Goal: Navigation & Orientation: Find specific page/section

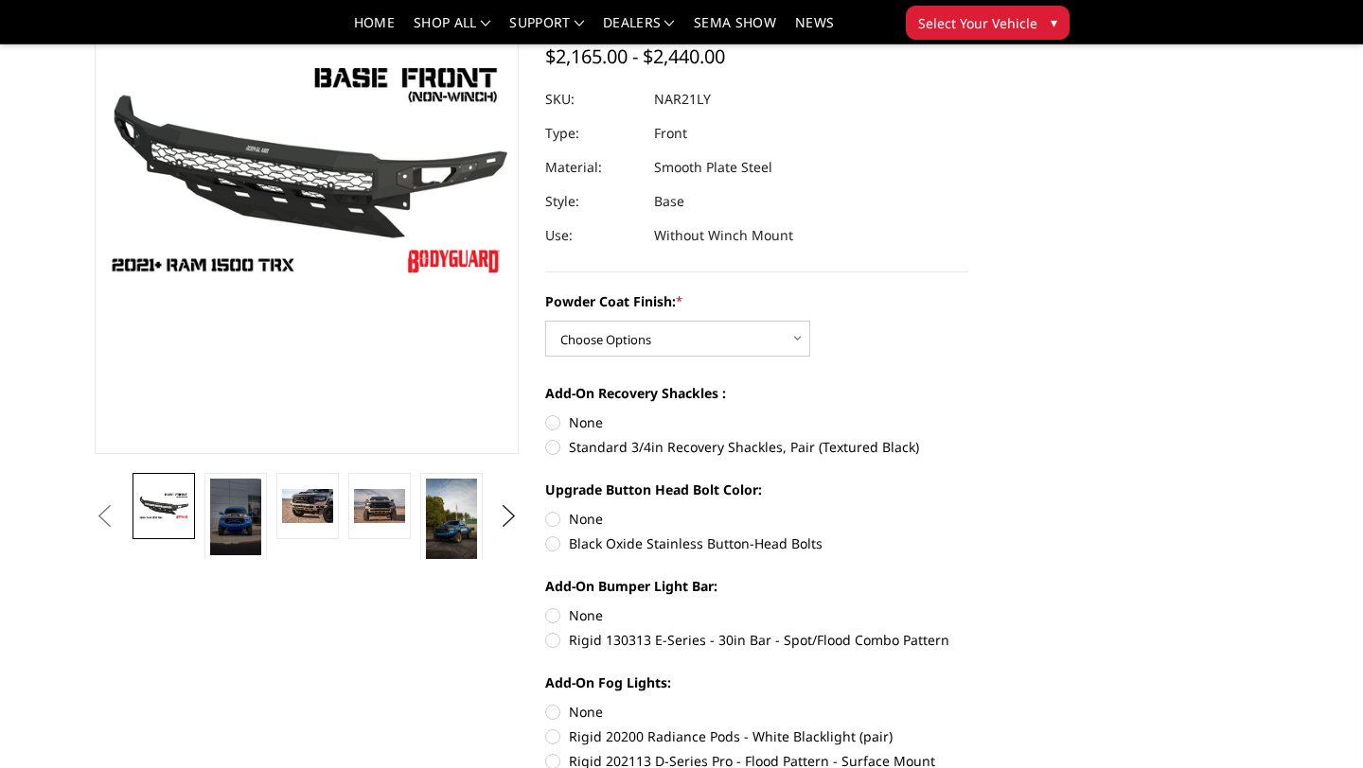
scroll to position [210, 0]
click at [324, 491] on img at bounding box center [307, 505] width 51 height 34
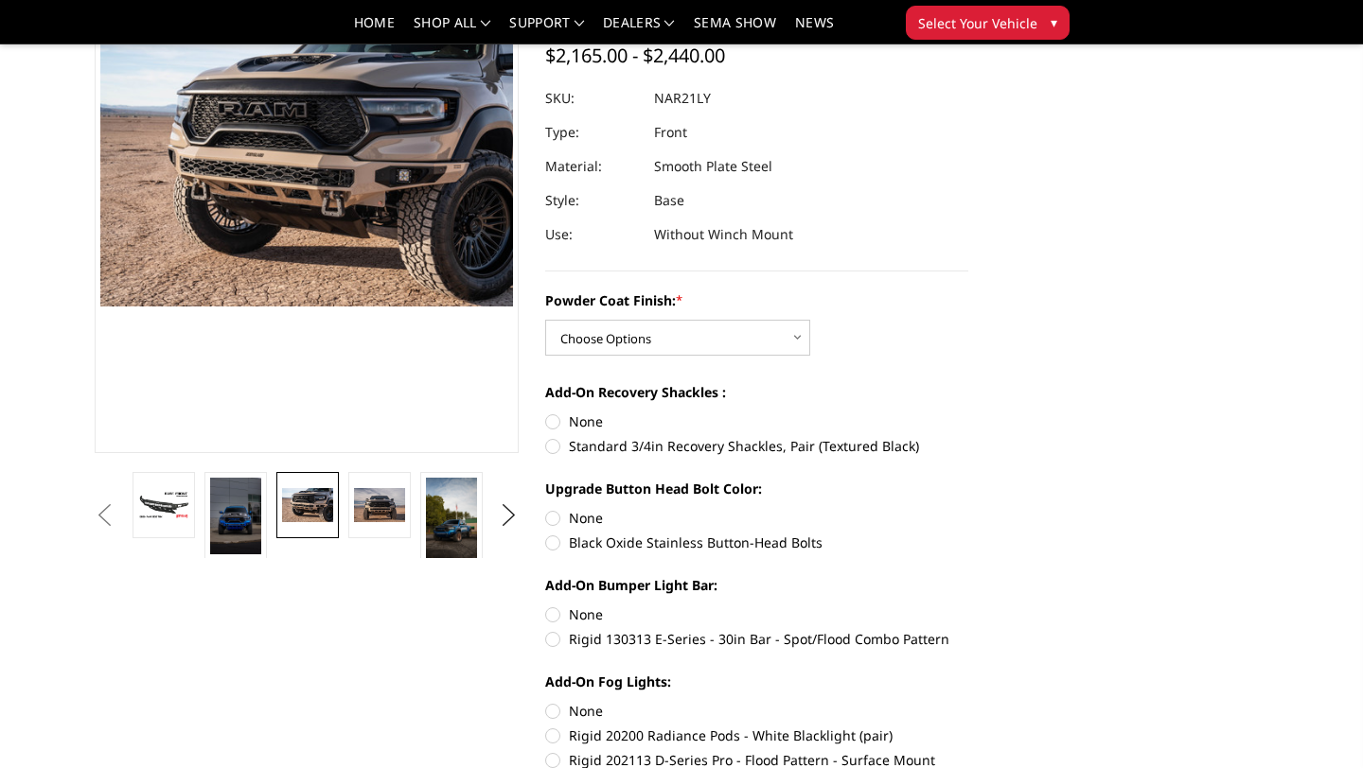
scroll to position [188, 0]
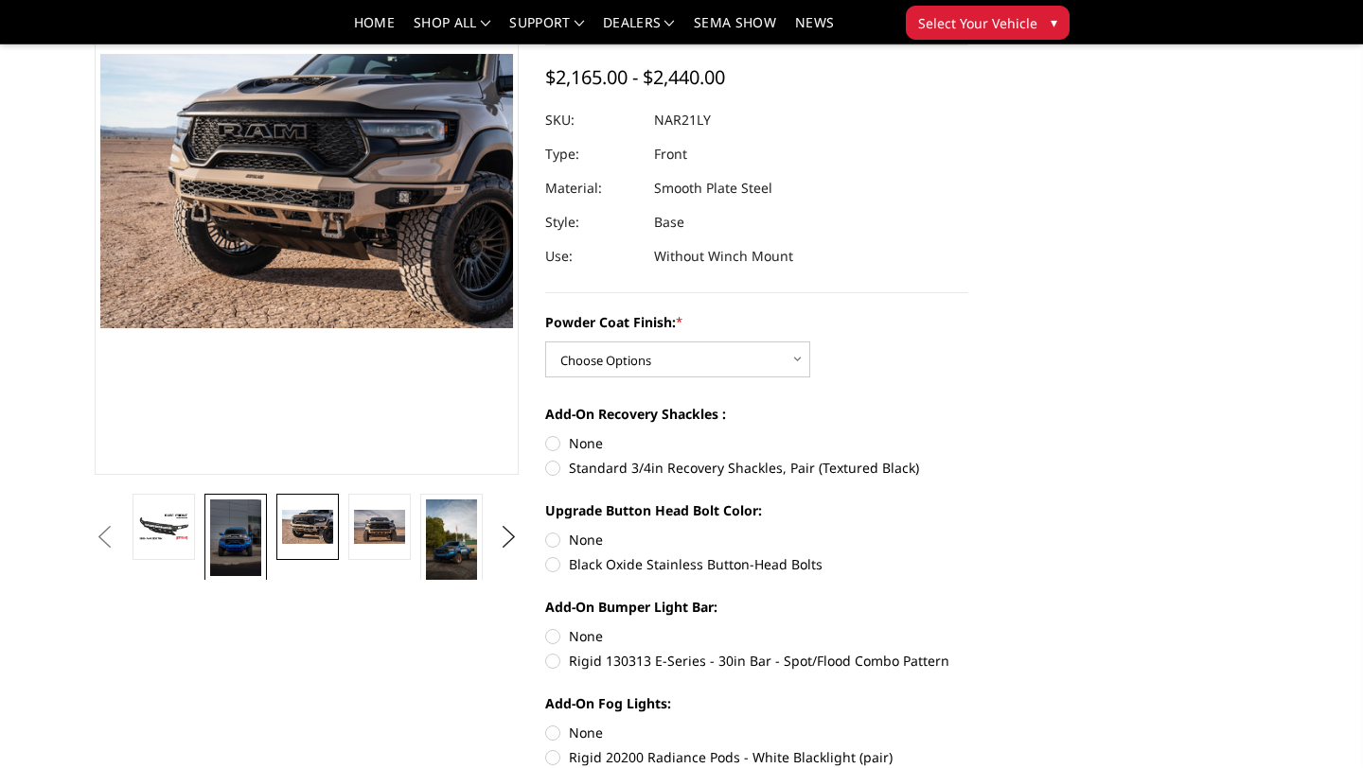
click at [230, 552] on img at bounding box center [235, 538] width 51 height 77
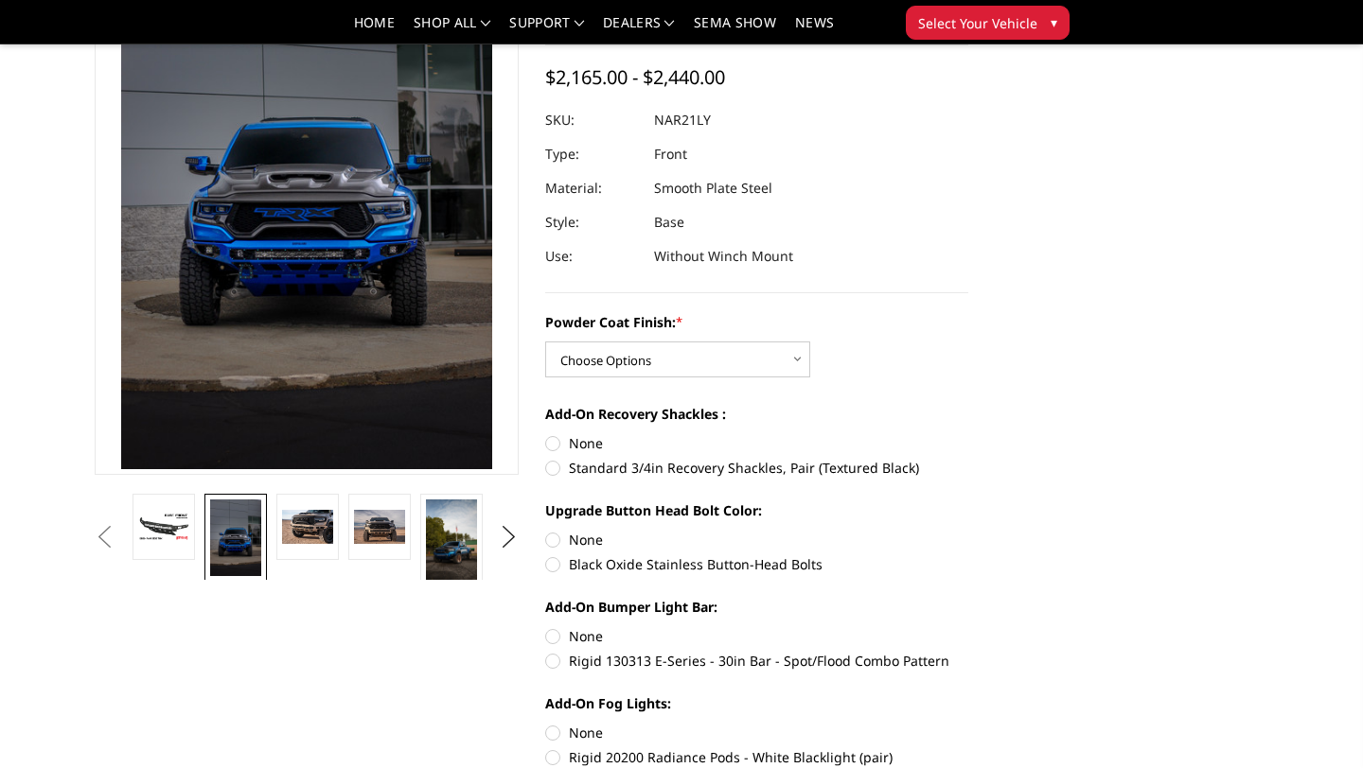
scroll to position [47, 0]
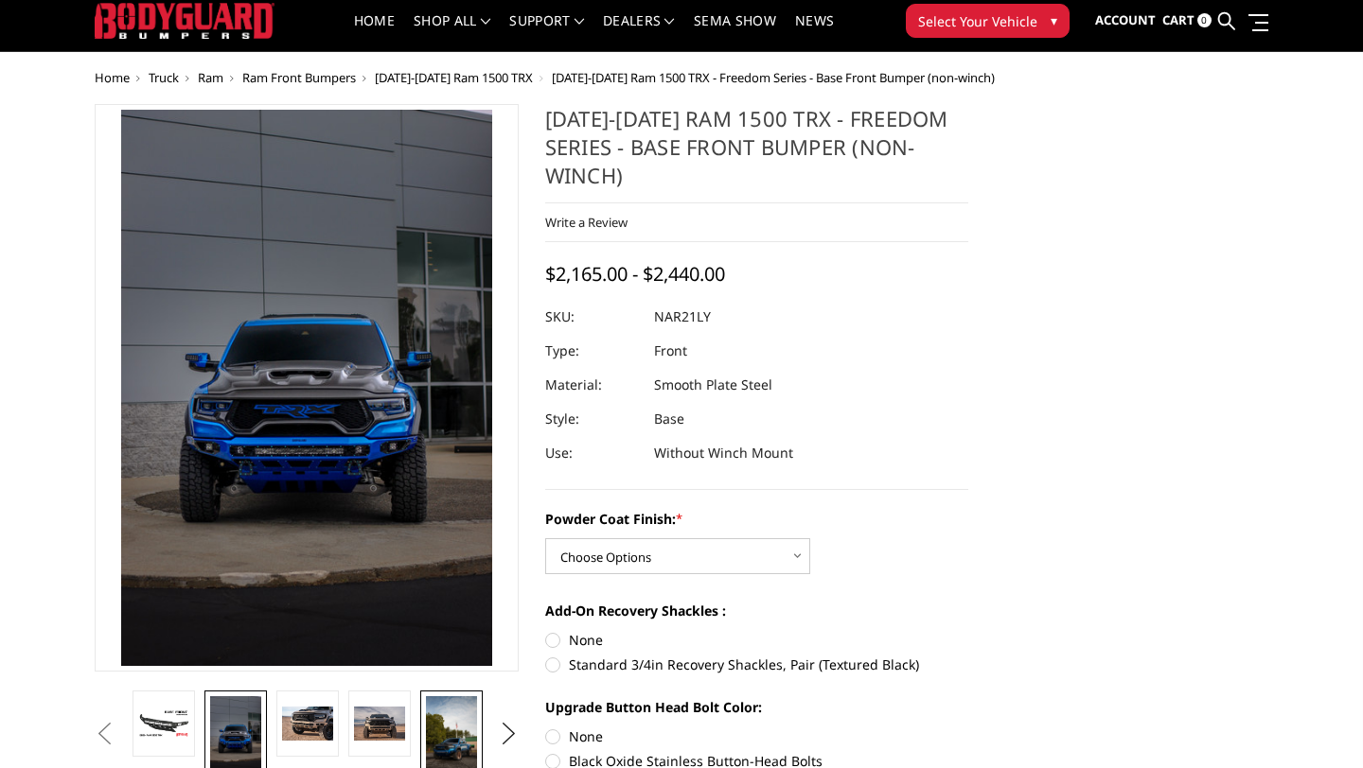
click at [454, 716] on img at bounding box center [451, 742] width 51 height 91
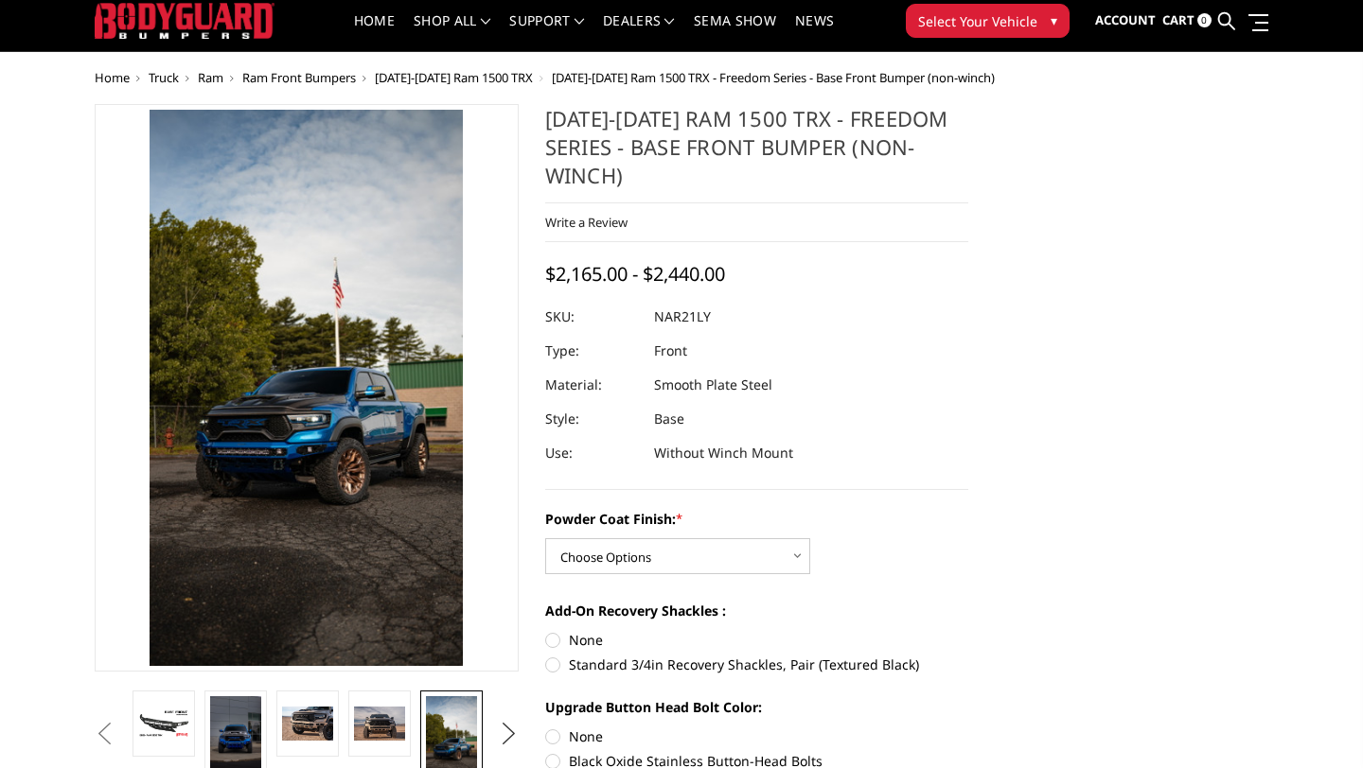
click at [511, 724] on button "Next" at bounding box center [508, 734] width 28 height 28
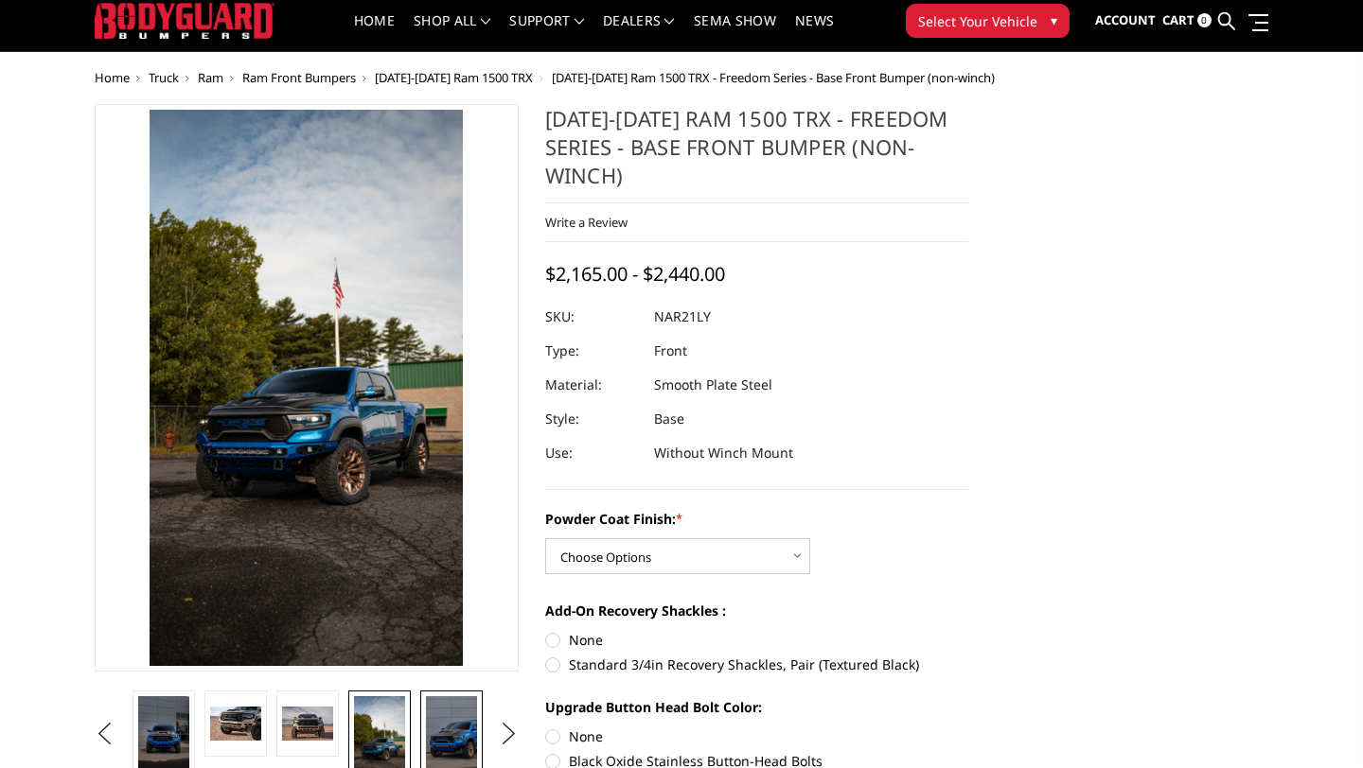
click at [446, 726] on img at bounding box center [451, 735] width 51 height 77
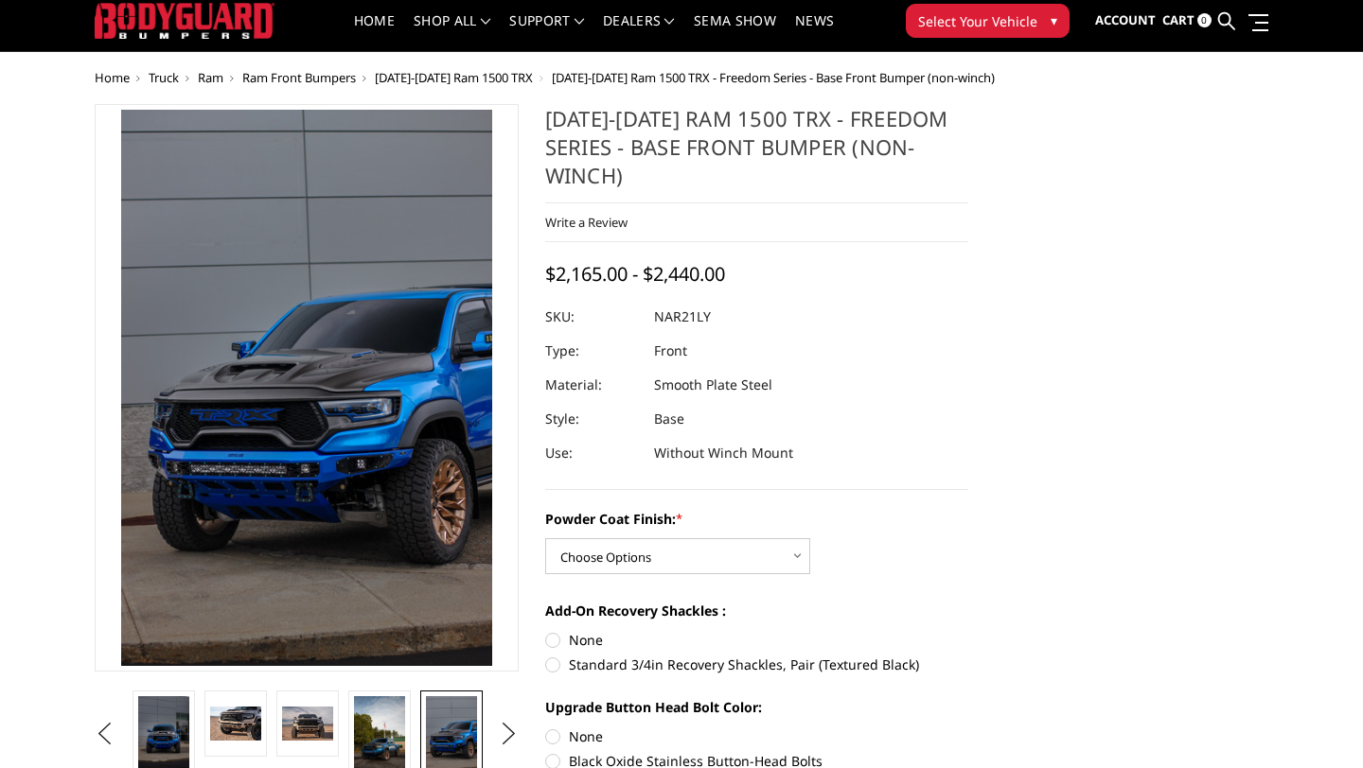
scroll to position [0, 0]
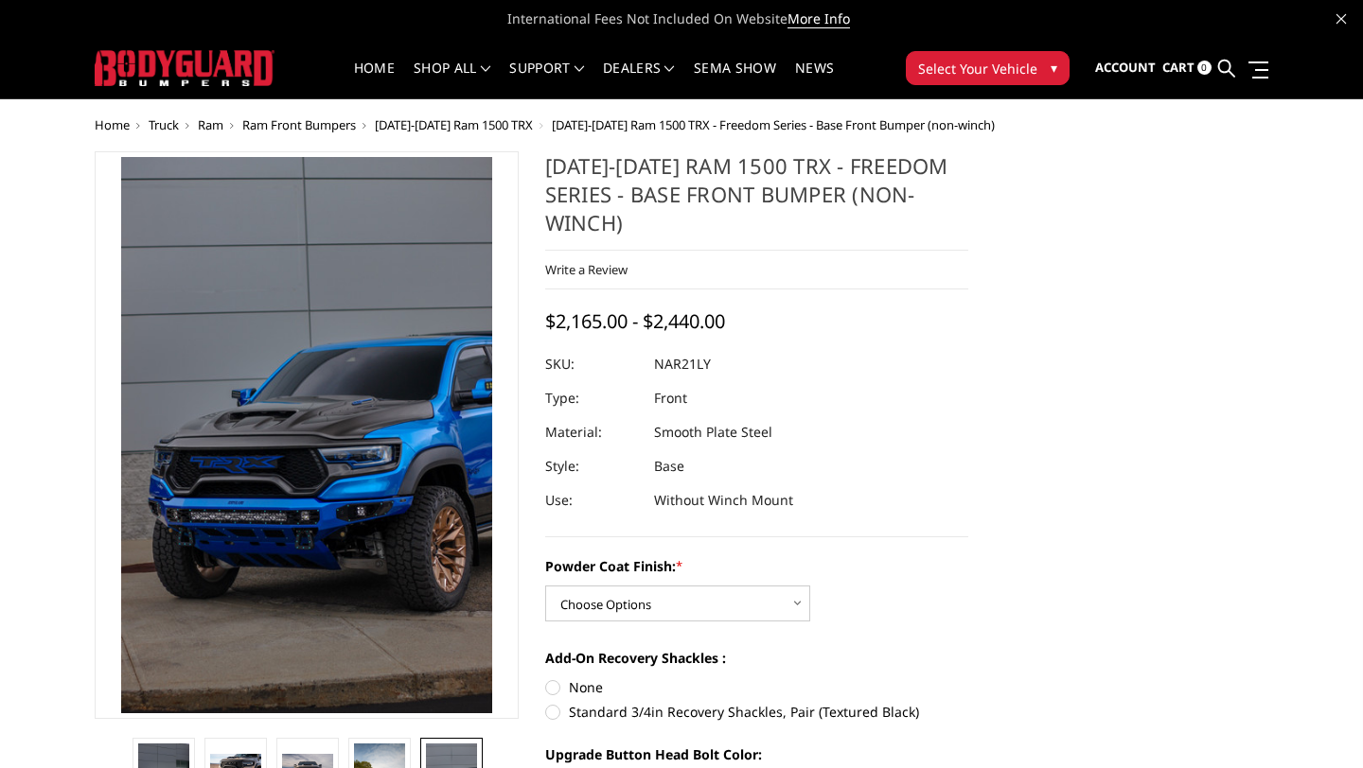
click at [491, 118] on span "[DATE]-[DATE] Ram 1500 TRX" at bounding box center [454, 124] width 158 height 17
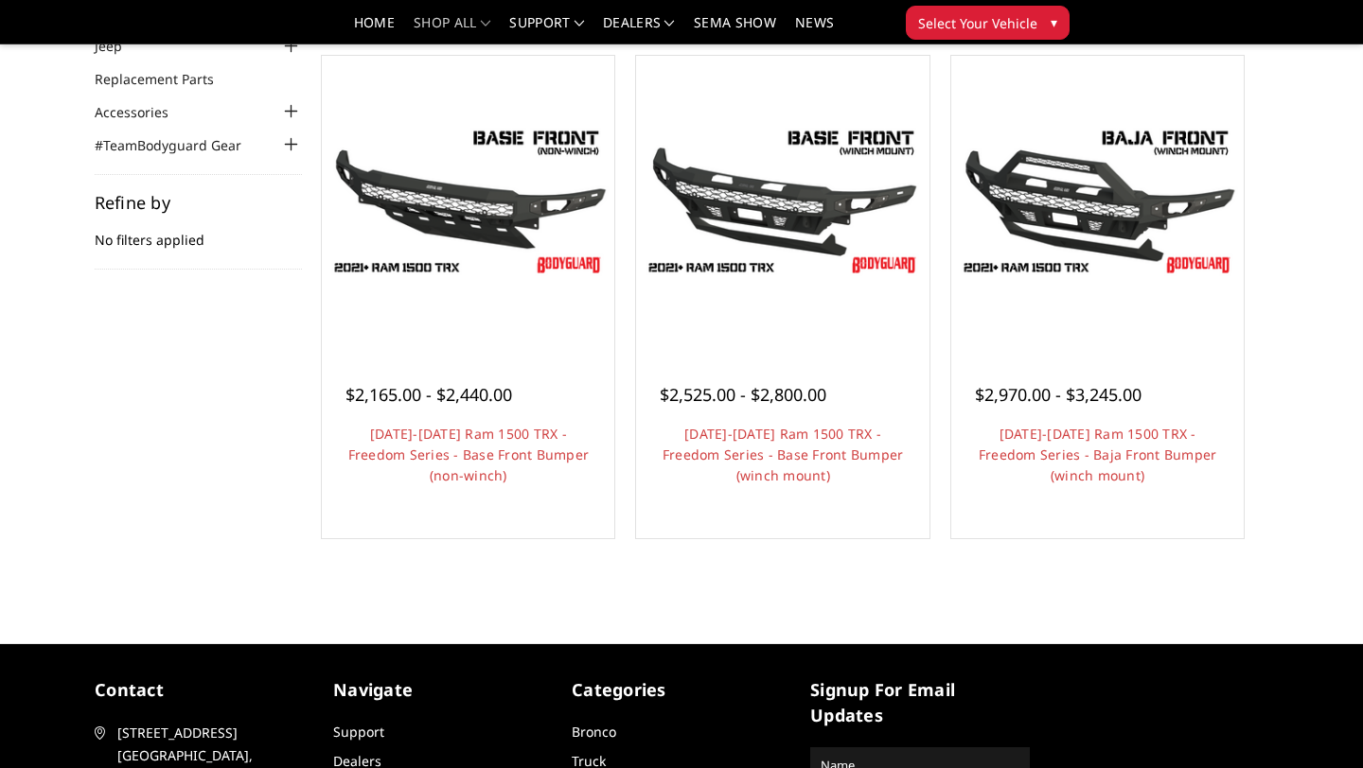
scroll to position [182, 0]
